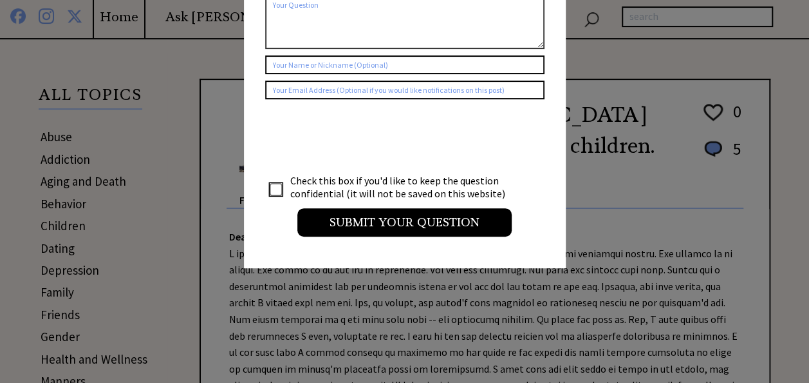
scroll to position [283, 0]
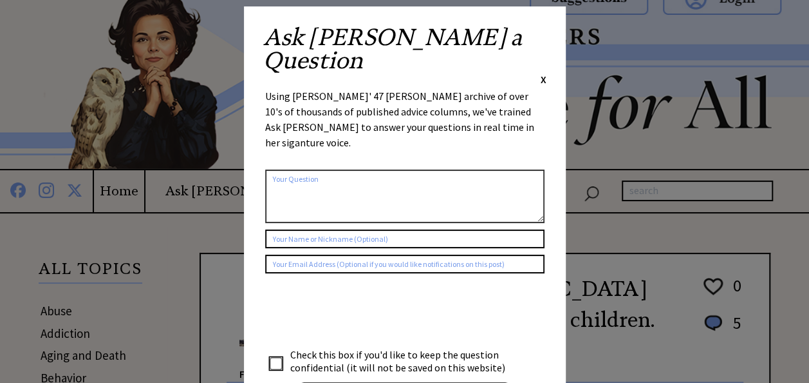
scroll to position [0, 0]
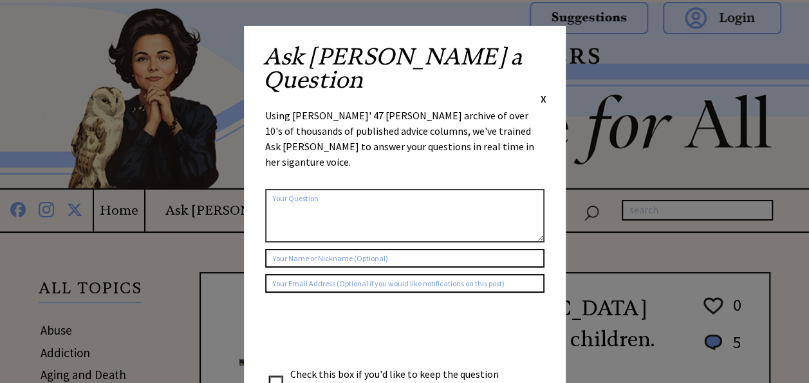
click at [541, 92] on span "X" at bounding box center [544, 98] width 6 height 13
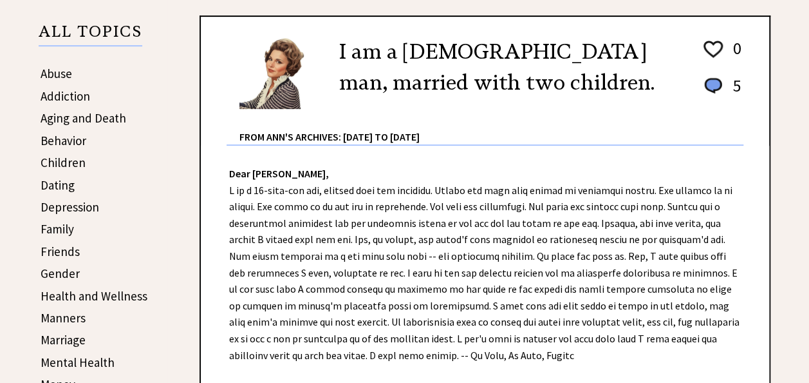
scroll to position [232, 0]
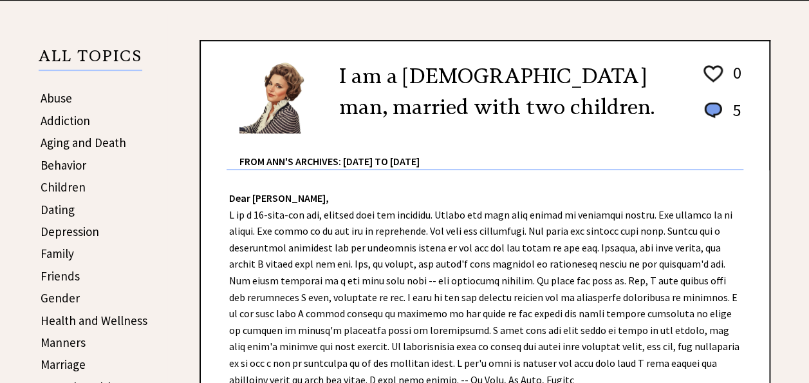
click at [79, 185] on link "Children" at bounding box center [63, 186] width 45 height 15
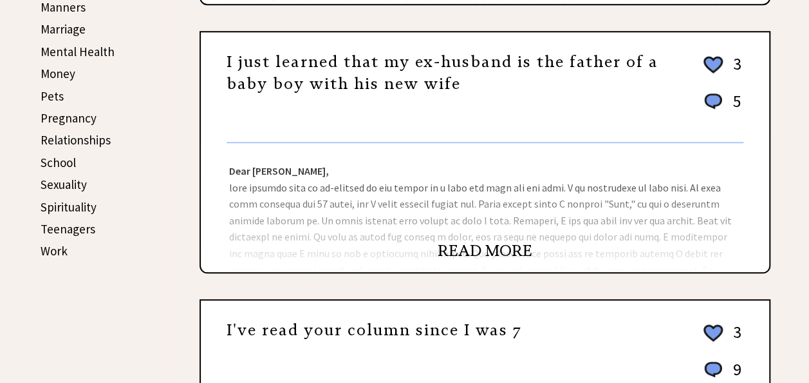
scroll to position [592, 0]
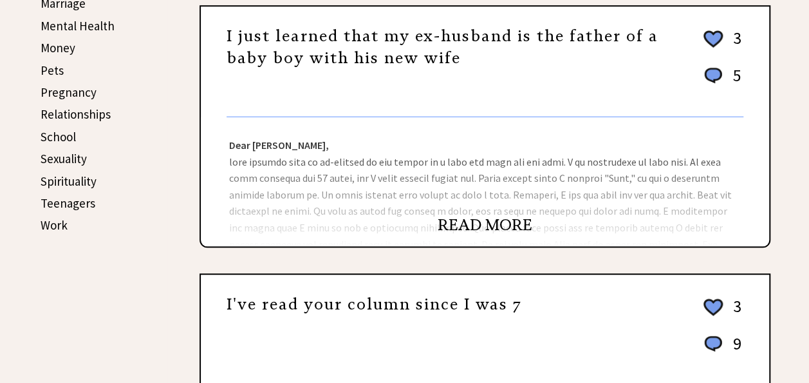
click at [486, 225] on link "READ MORE" at bounding box center [485, 224] width 95 height 19
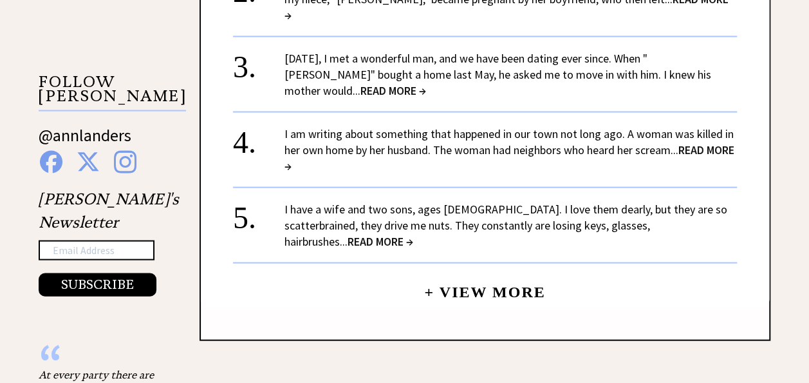
scroll to position [1236, 0]
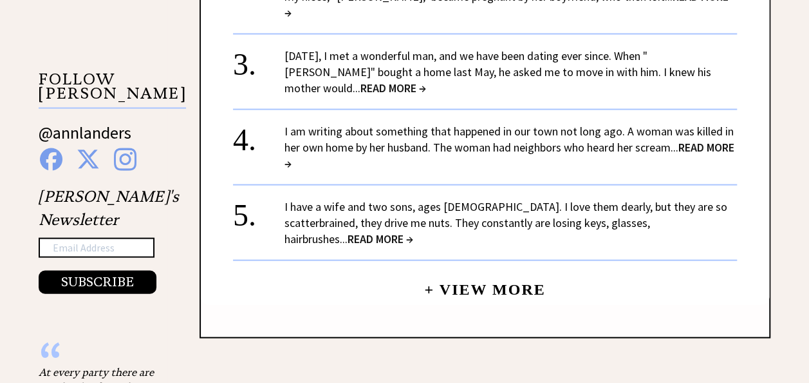
click at [507, 124] on div "I am writing about something that happened in our town not long ago. A woman wa…" at bounding box center [511, 147] width 453 height 48
click at [699, 140] on span "READ MORE →" at bounding box center [510, 155] width 450 height 31
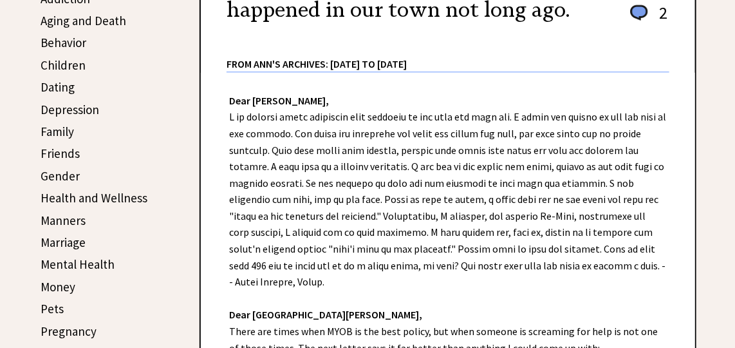
scroll to position [274, 0]
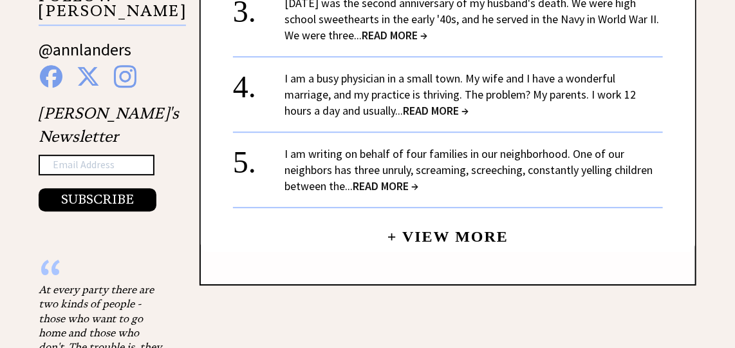
scroll to position [1286, 0]
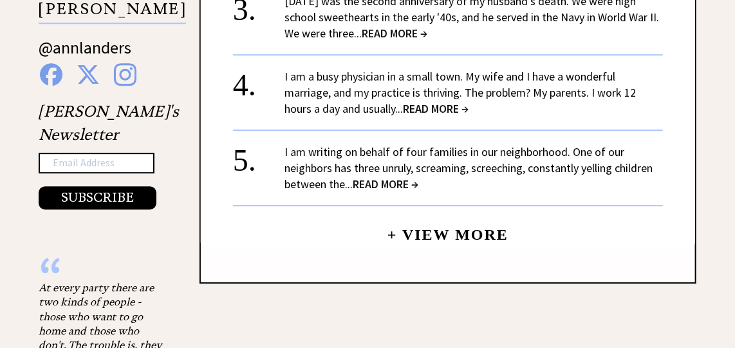
click at [384, 187] on span "READ MORE →" at bounding box center [386, 183] width 66 height 15
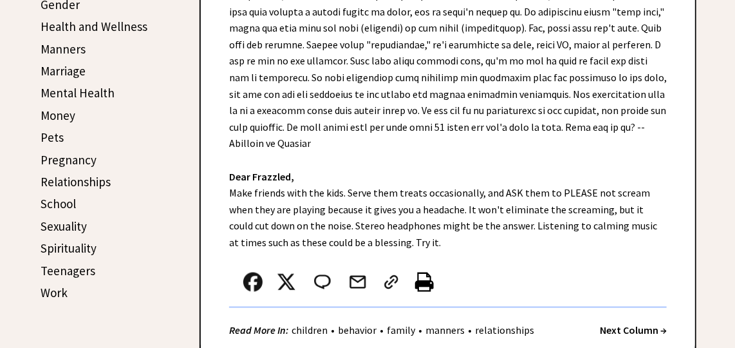
scroll to position [491, 0]
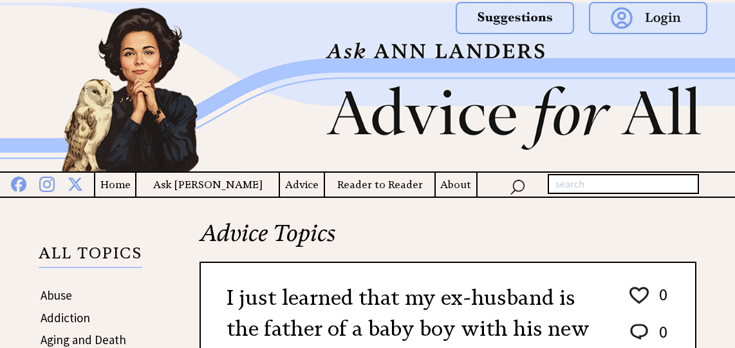
scroll to position [1287, 0]
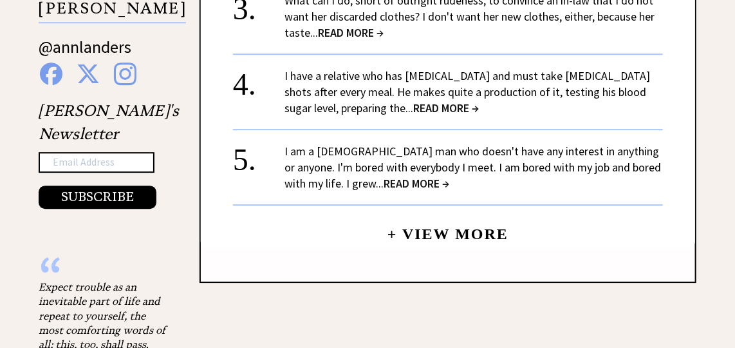
click at [446, 232] on link "+ View More" at bounding box center [448, 228] width 121 height 28
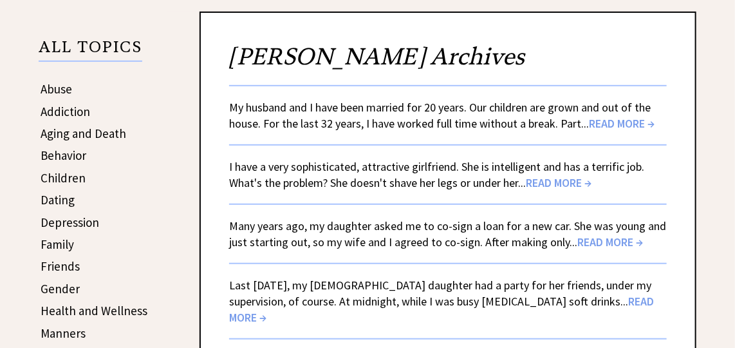
scroll to position [211, 0]
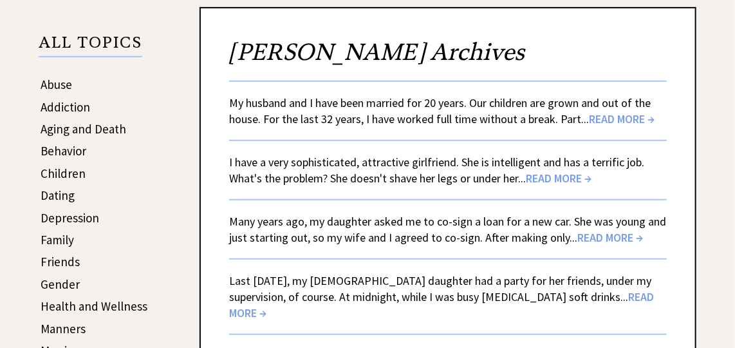
click at [626, 113] on span "READ MORE →" at bounding box center [622, 118] width 66 height 15
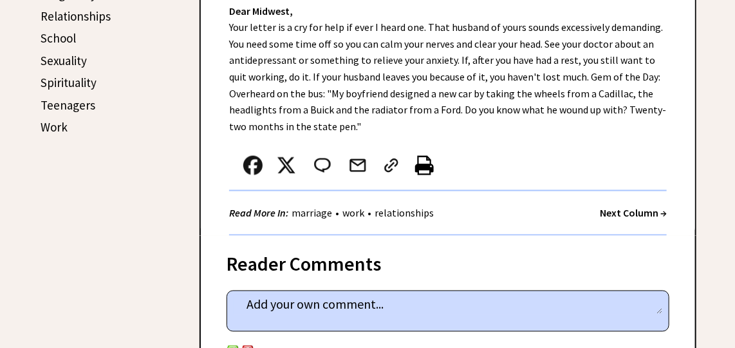
scroll to position [632, 0]
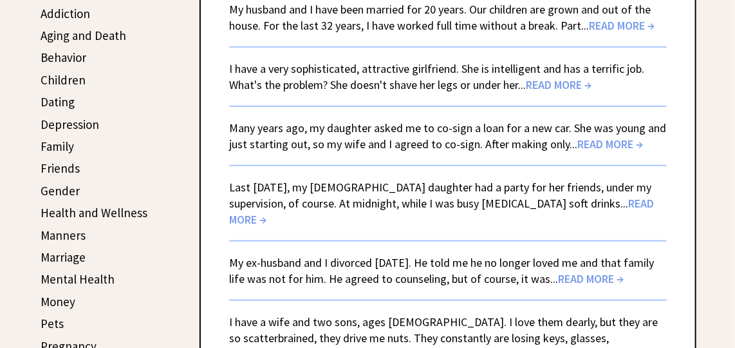
scroll to position [328, 0]
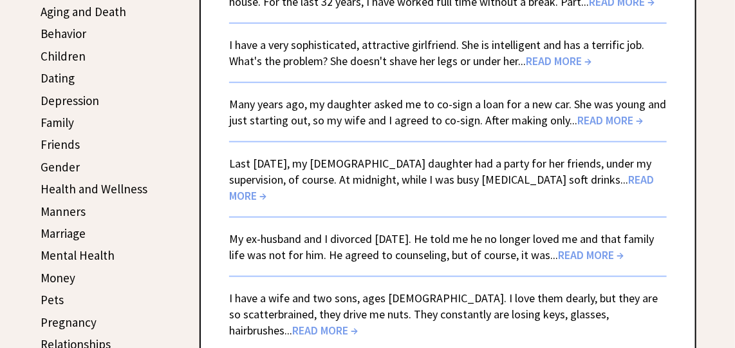
click at [607, 118] on span "READ MORE →" at bounding box center [611, 120] width 66 height 15
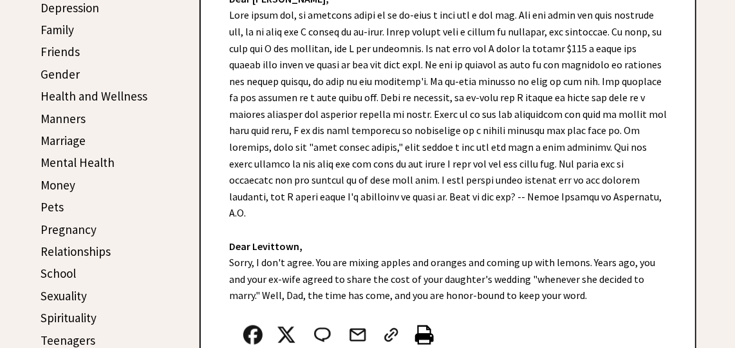
scroll to position [421, 0]
